Goal: Task Accomplishment & Management: Manage account settings

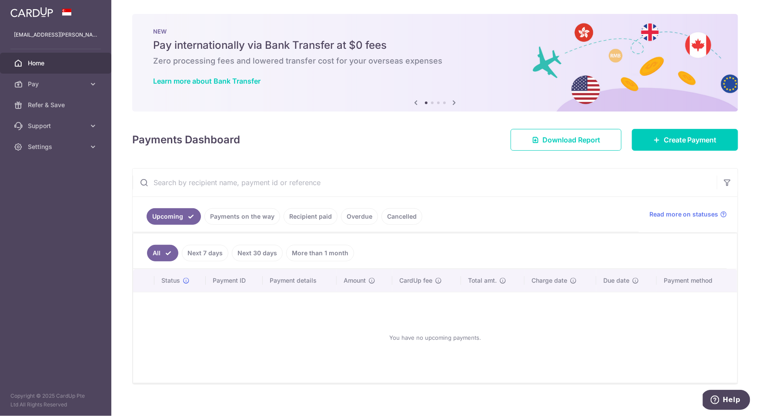
click at [299, 217] on link "Recipient paid" at bounding box center [311, 216] width 54 height 17
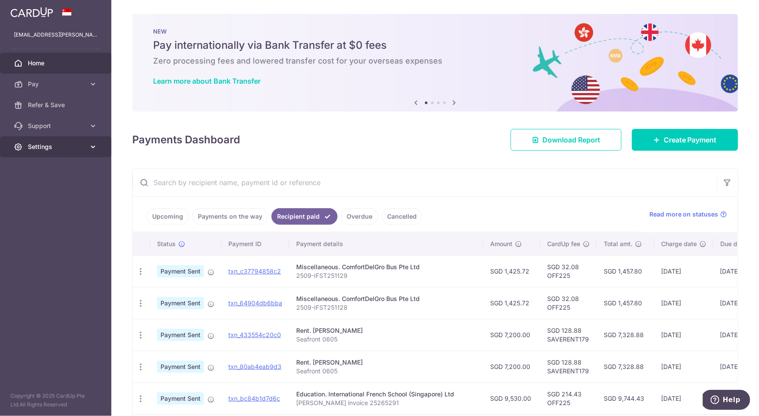
click at [44, 142] on span "Settings" at bounding box center [56, 146] width 57 height 9
click at [37, 190] on span "Logout" at bounding box center [56, 188] width 57 height 9
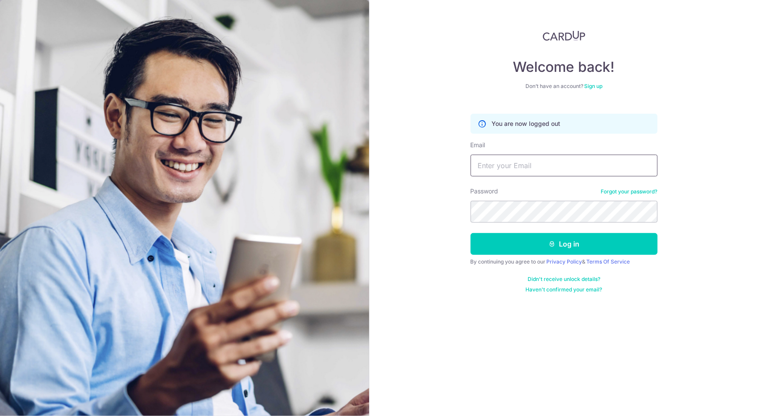
click at [580, 171] on input "Email" at bounding box center [564, 165] width 187 height 22
type input "[EMAIL_ADDRESS][DOMAIN_NAME]"
click at [471, 233] on button "Log in" at bounding box center [564, 244] width 187 height 22
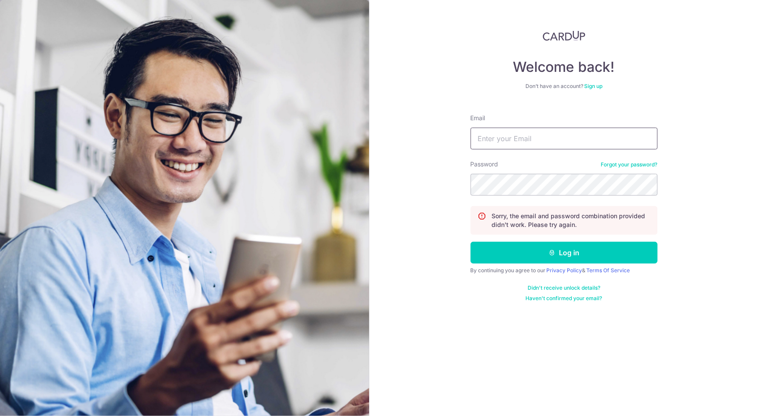
click at [543, 138] on input "Email" at bounding box center [564, 138] width 187 height 22
type input "[EMAIL_ADDRESS][DOMAIN_NAME]"
click at [471, 241] on button "Log in" at bounding box center [564, 252] width 187 height 22
